Goal: Task Accomplishment & Management: Use online tool/utility

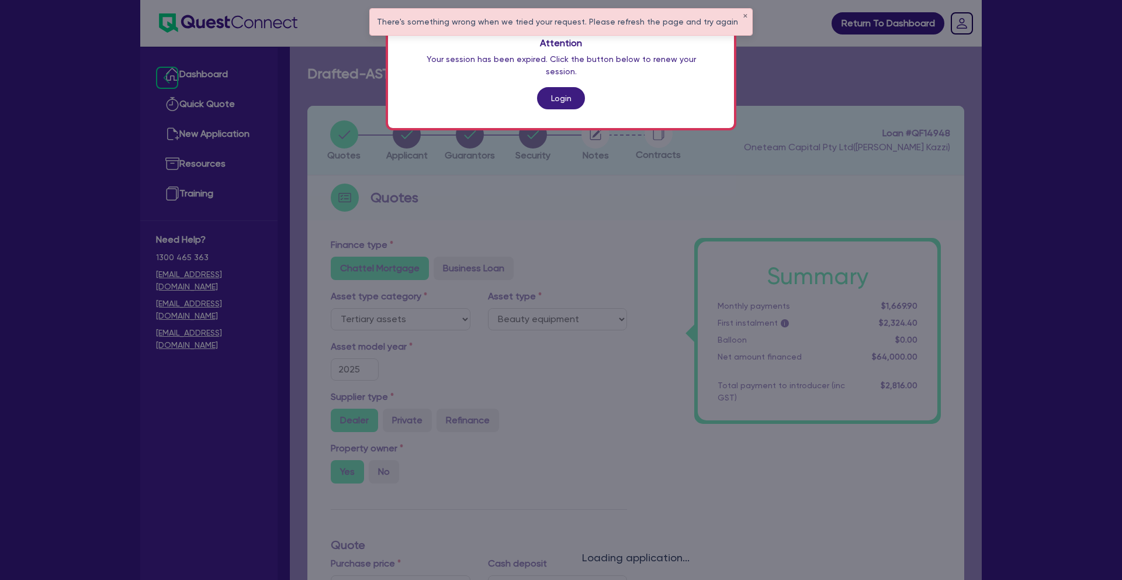
select select "TERTIARY_ASSETS"
select select "BEAUTY_EQUIPMENT"
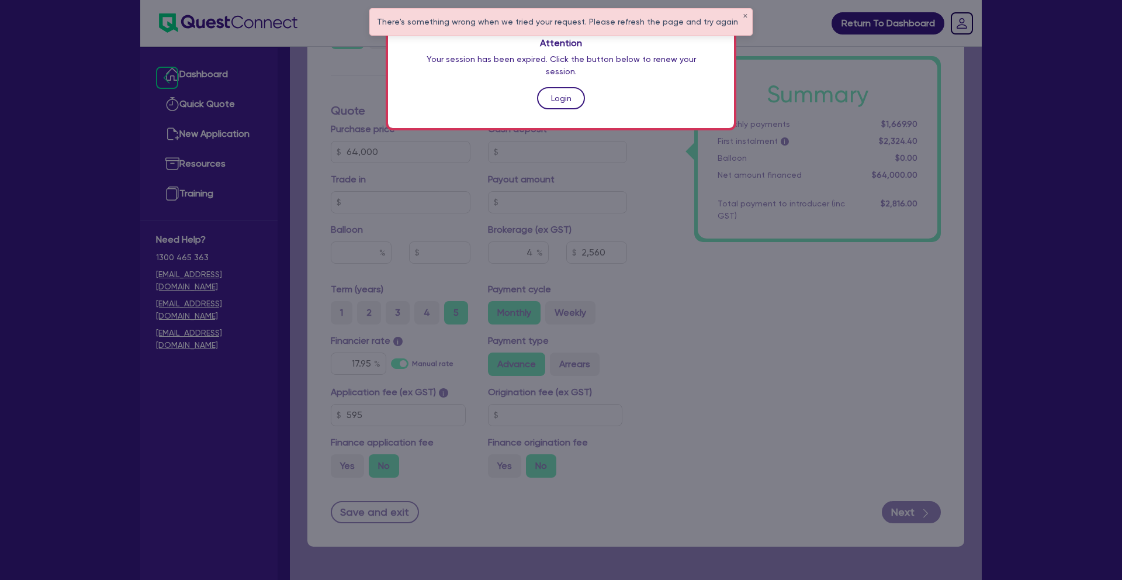
click at [556, 87] on link "Login" at bounding box center [561, 98] width 48 height 22
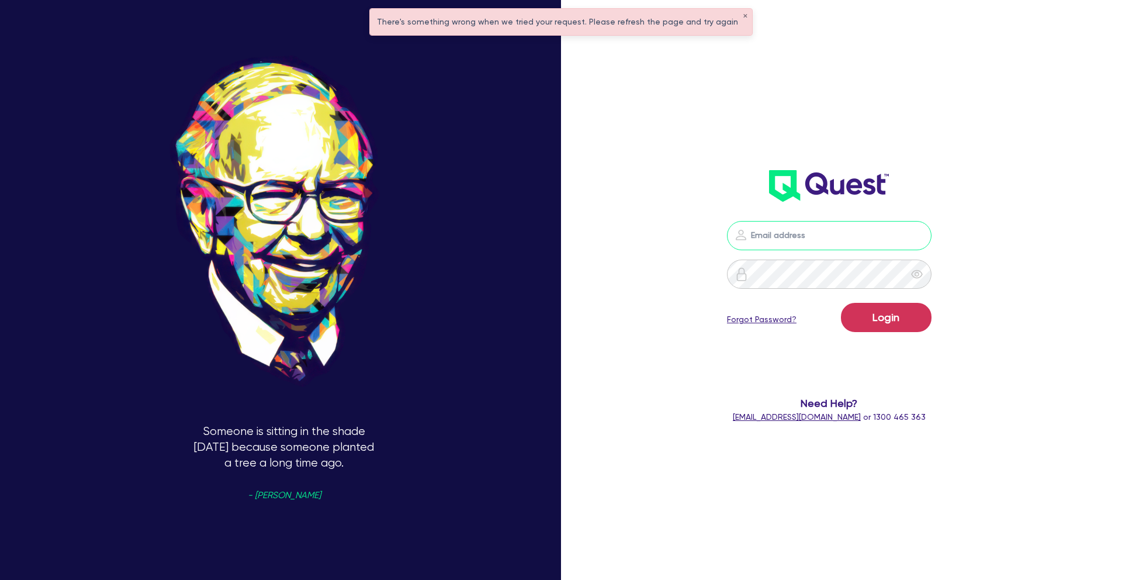
type input "[PERSON_NAME][EMAIL_ADDRESS][PERSON_NAME][DOMAIN_NAME]"
click at [899, 318] on button "Login" at bounding box center [886, 317] width 91 height 29
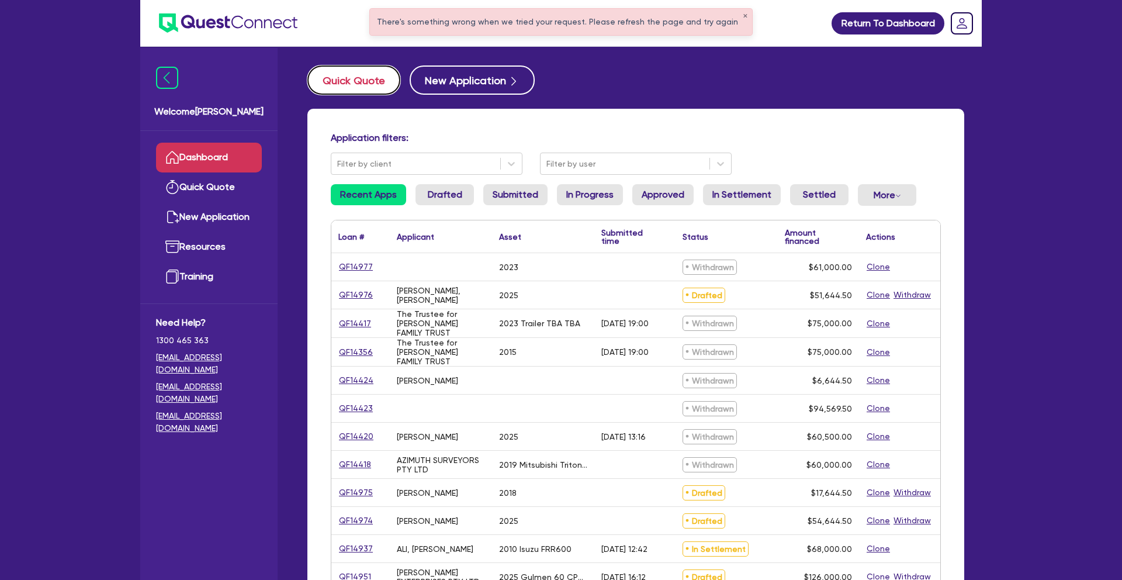
click at [354, 85] on button "Quick Quote" at bounding box center [353, 79] width 93 height 29
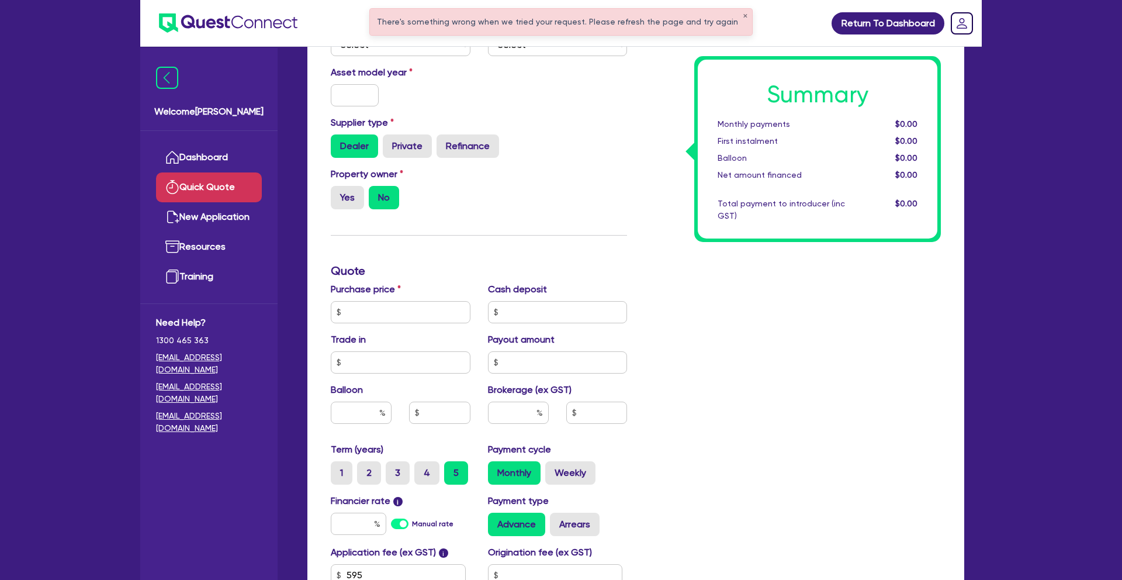
scroll to position [167, 0]
click at [404, 309] on input "text" at bounding box center [401, 311] width 140 height 22
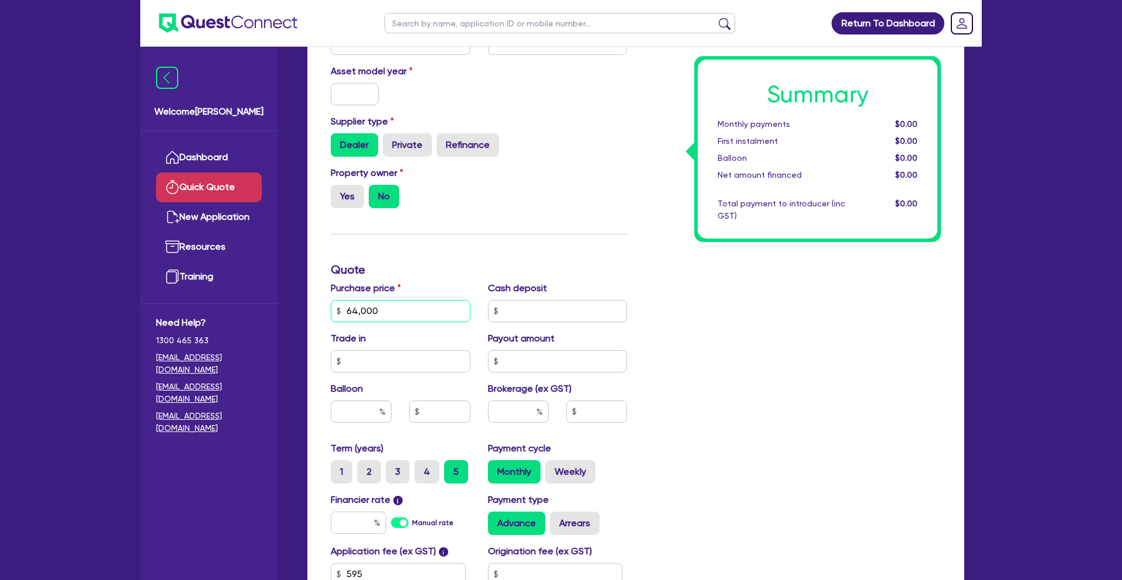
type input "64,000"
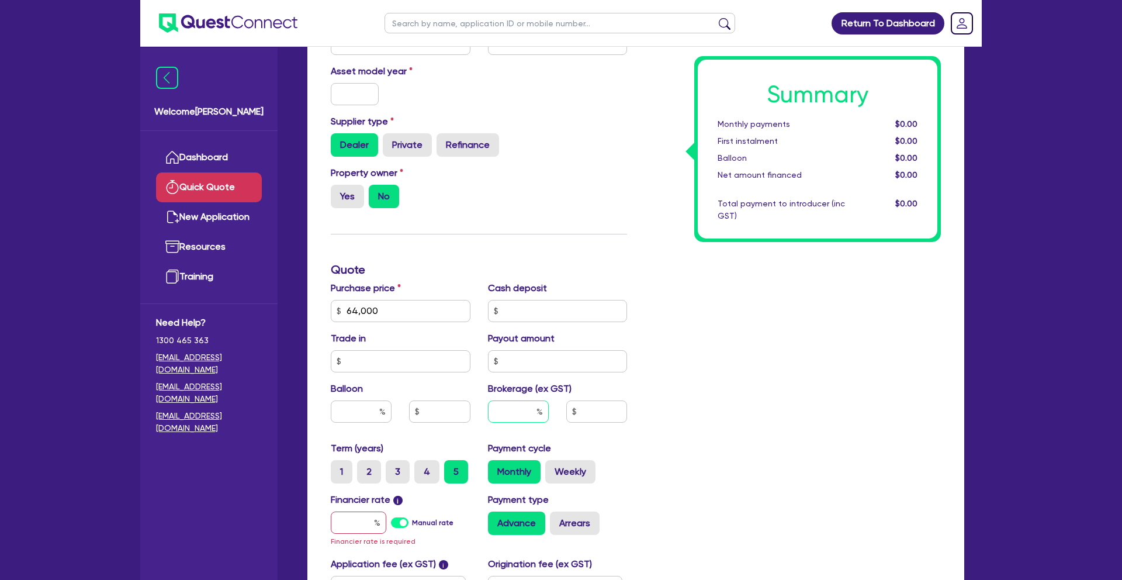
click at [534, 415] on input "text" at bounding box center [518, 411] width 61 height 22
type input "4"
drag, startPoint x: 356, startPoint y: 514, endPoint x: 362, endPoint y: 517, distance: 6.3
click at [357, 514] on input "text" at bounding box center [359, 522] width 56 height 22
type input "1"
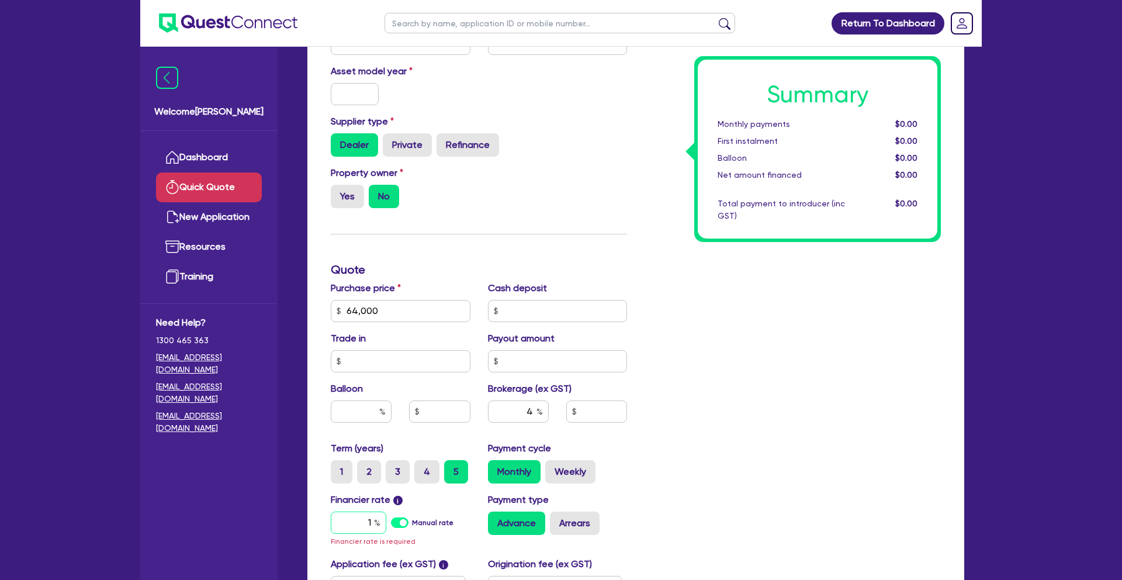
type input "2,586.18"
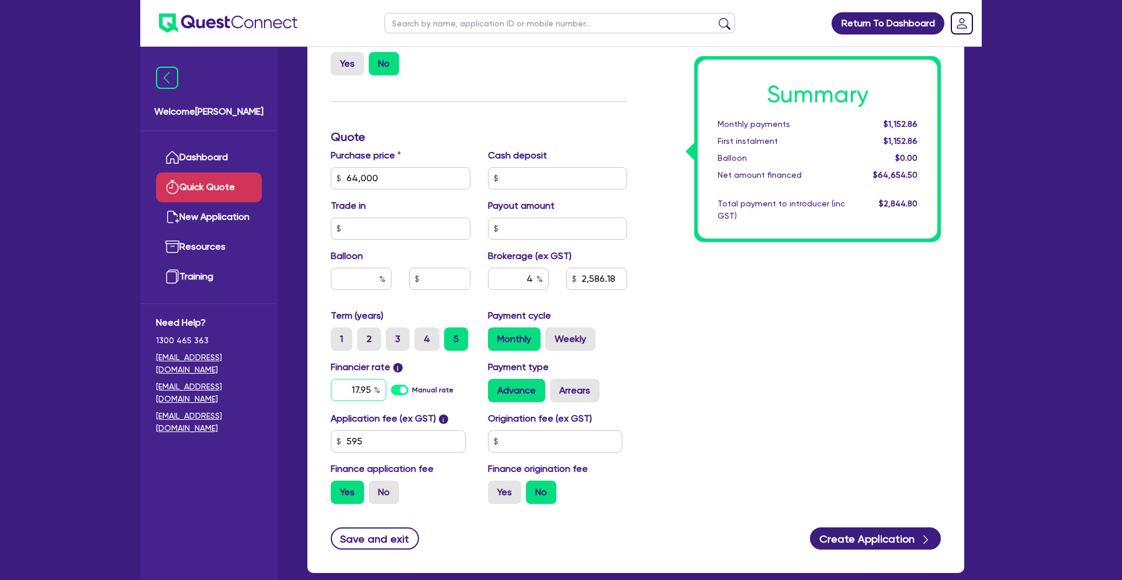
scroll to position [320, 0]
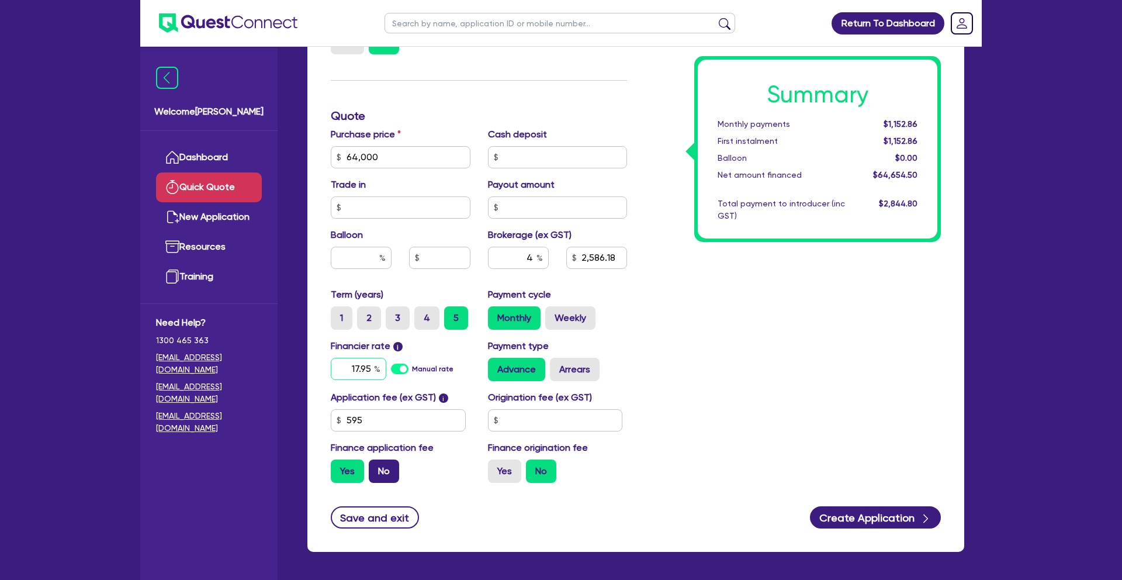
type input "17.95"
type input "2,586.18"
click at [388, 470] on label "No" at bounding box center [384, 470] width 30 height 23
click at [376, 467] on input "No" at bounding box center [373, 463] width 8 height 8
radio input "true"
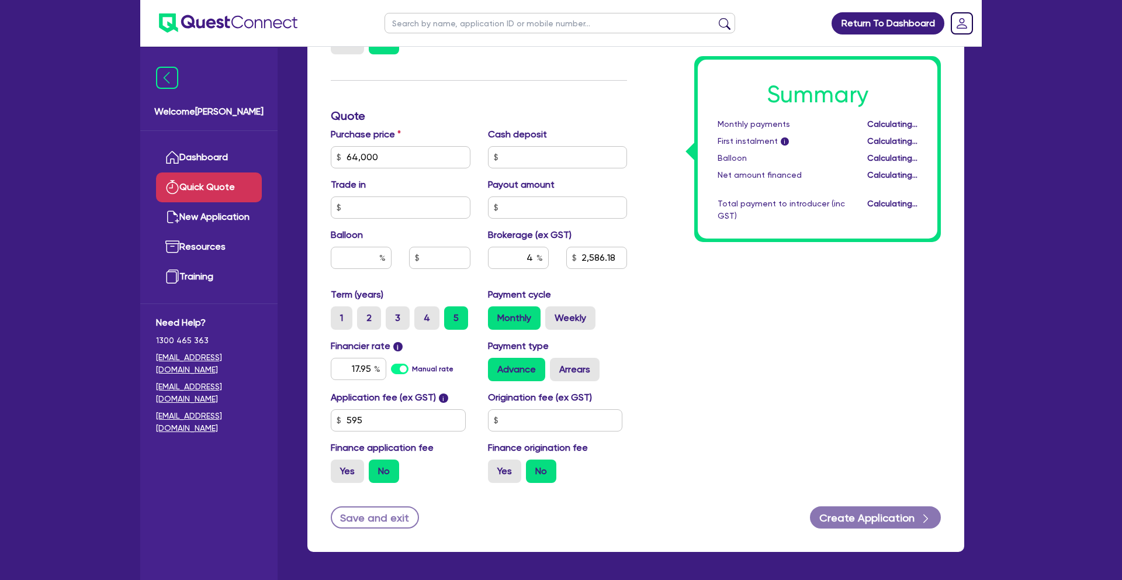
type input "2,560"
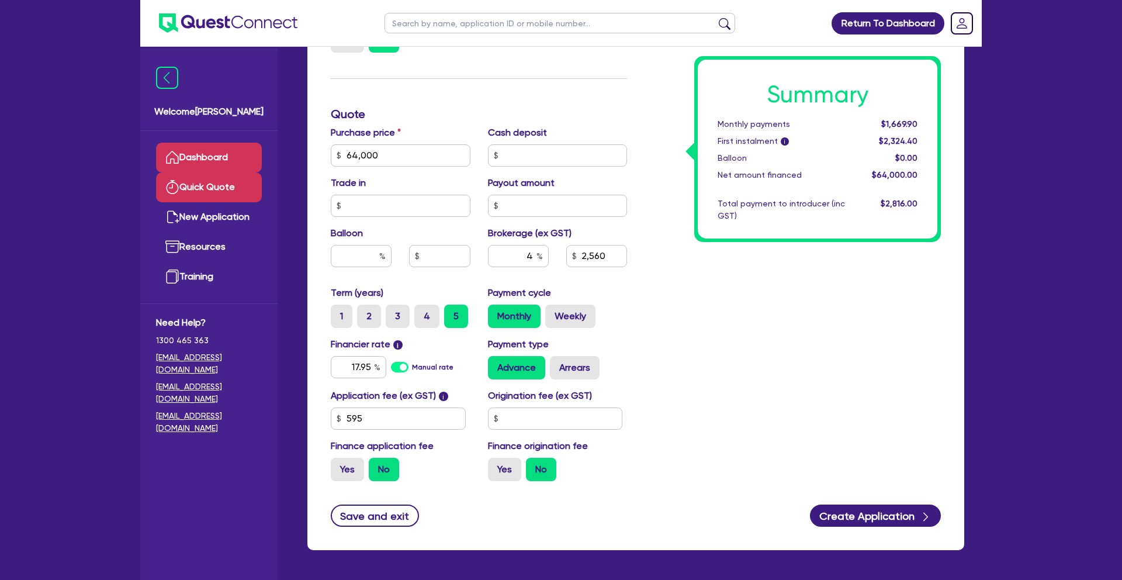
click at [210, 146] on link "Dashboard" at bounding box center [209, 158] width 106 height 30
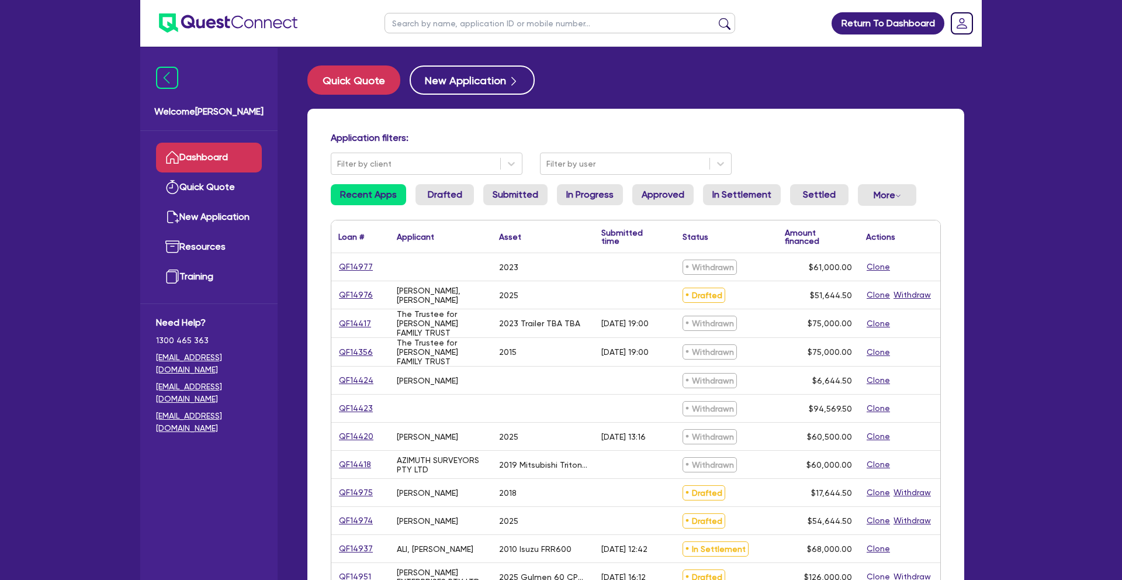
click at [510, 27] on input "text" at bounding box center [560, 23] width 351 height 20
type input "ahluwa"
click at [715, 18] on button "submit" at bounding box center [724, 26] width 19 height 16
